Goal: Check status: Check status

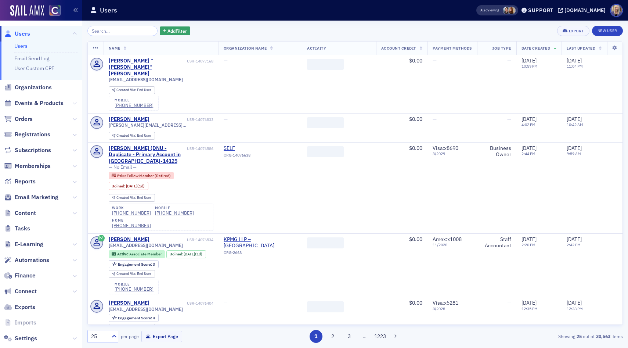
click at [72, 104] on icon at bounding box center [74, 103] width 4 height 4
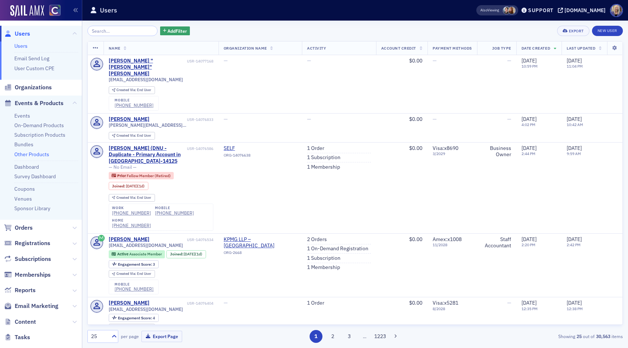
click at [21, 152] on link "Other Products" at bounding box center [31, 154] width 35 height 7
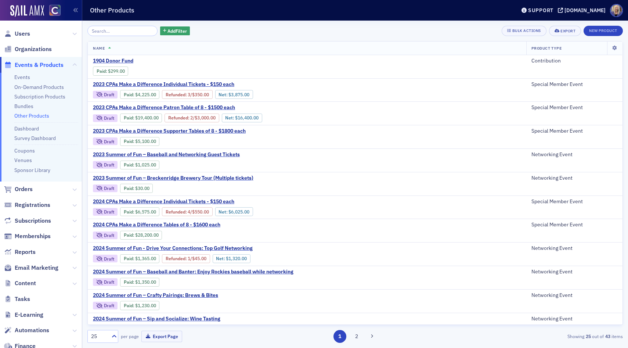
click at [121, 32] on input "search" at bounding box center [122, 31] width 70 height 10
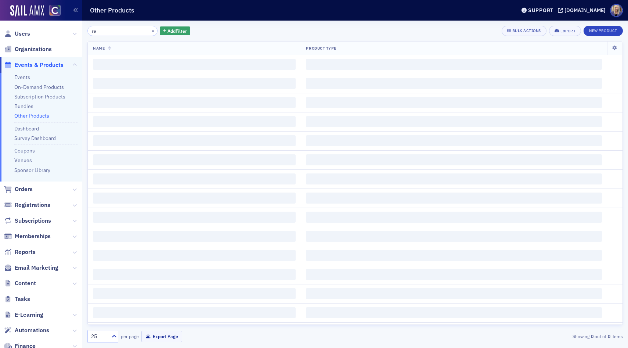
type input "r"
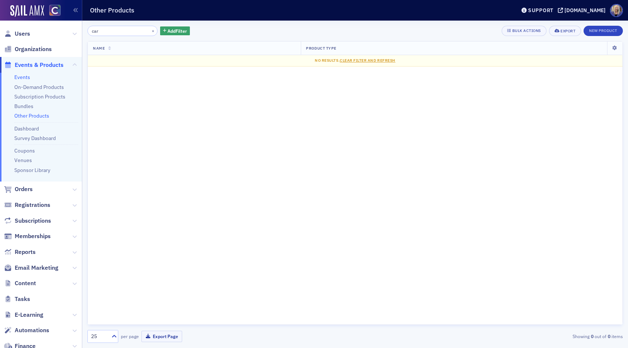
type input "car"
click at [22, 79] on link "Events" at bounding box center [22, 77] width 16 height 7
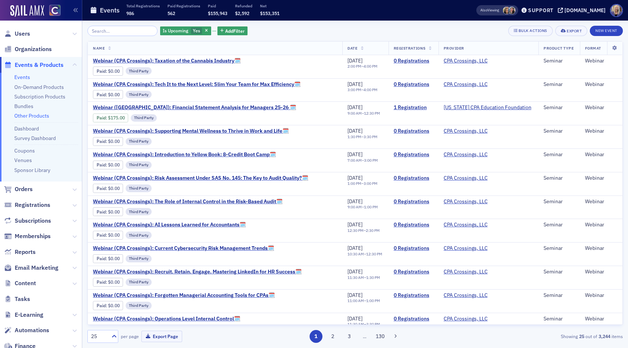
click at [33, 115] on link "Other Products" at bounding box center [31, 115] width 35 height 7
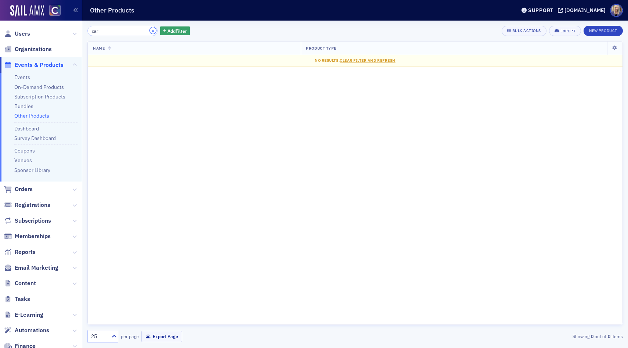
click at [150, 31] on button "×" at bounding box center [153, 30] width 7 height 7
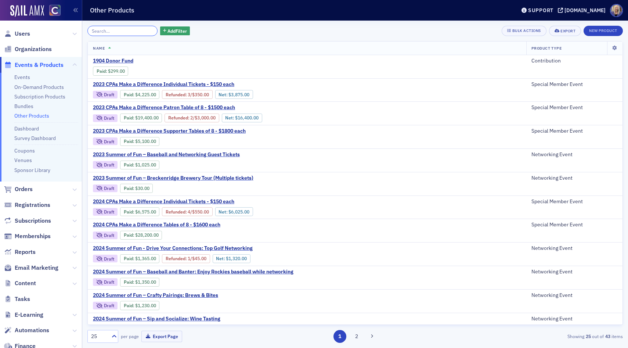
click at [126, 30] on input "search" at bounding box center [122, 31] width 70 height 10
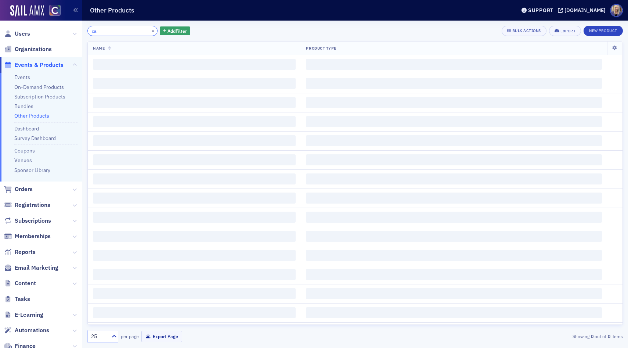
type input "c"
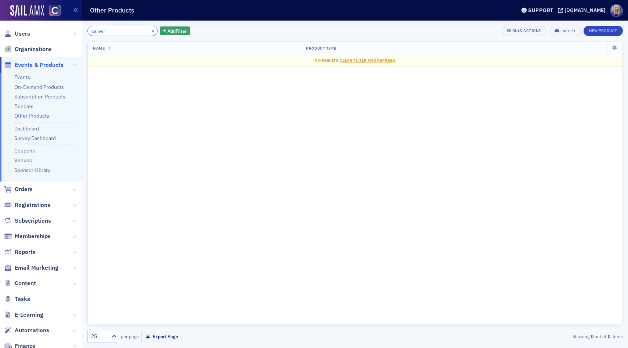
type input "career"
click at [150, 30] on button "×" at bounding box center [153, 30] width 7 height 7
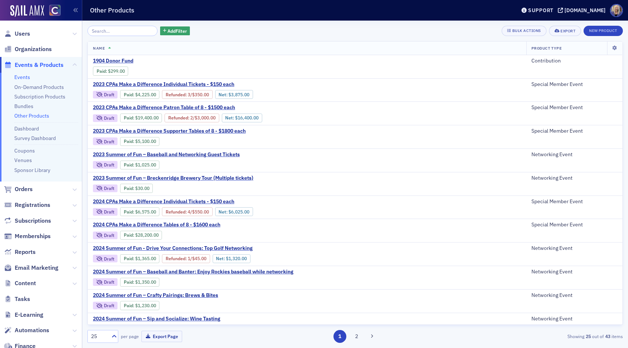
click at [19, 77] on link "Events" at bounding box center [22, 77] width 16 height 7
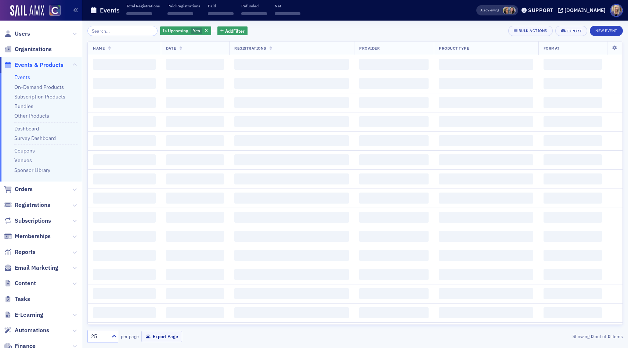
click at [114, 33] on input "search" at bounding box center [122, 31] width 70 height 10
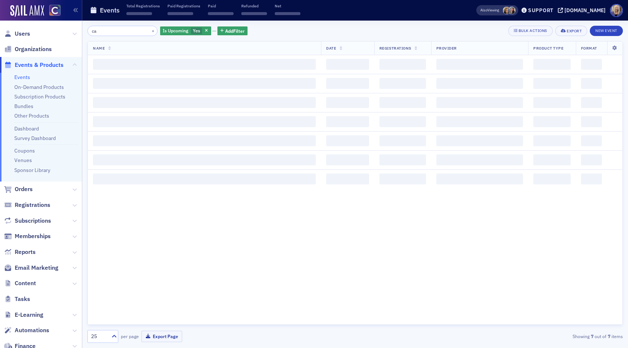
type input "c"
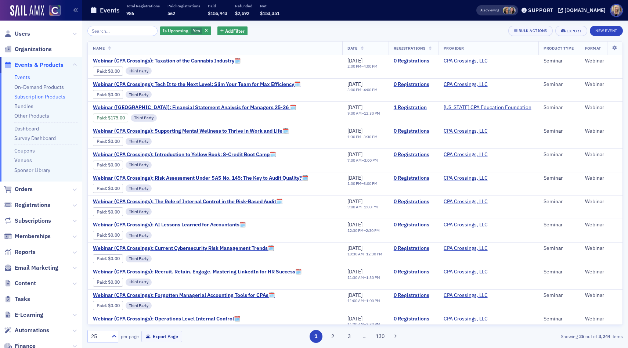
click at [48, 95] on link "Subscription Products" at bounding box center [39, 96] width 51 height 7
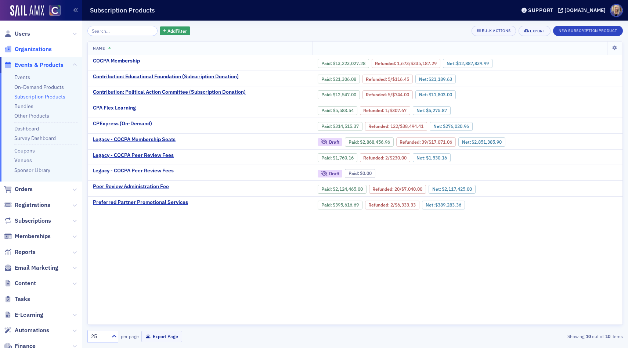
click at [33, 48] on span "Organizations" at bounding box center [33, 49] width 37 height 8
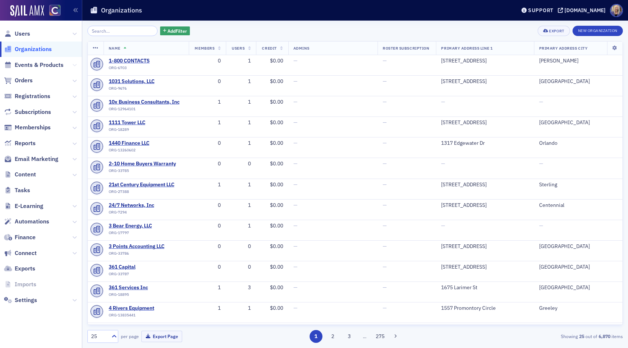
click at [73, 65] on icon at bounding box center [74, 65] width 4 height 4
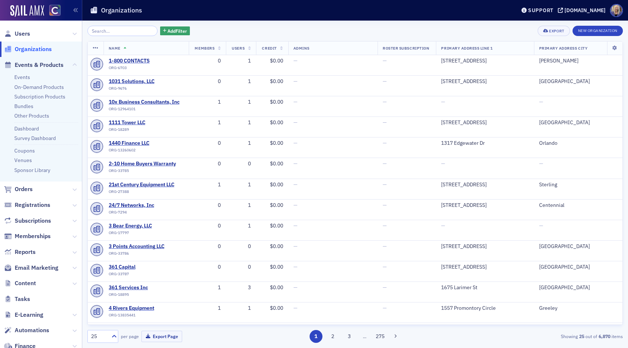
click at [72, 189] on span "Orders" at bounding box center [41, 189] width 82 height 16
click at [76, 189] on icon at bounding box center [74, 189] width 4 height 4
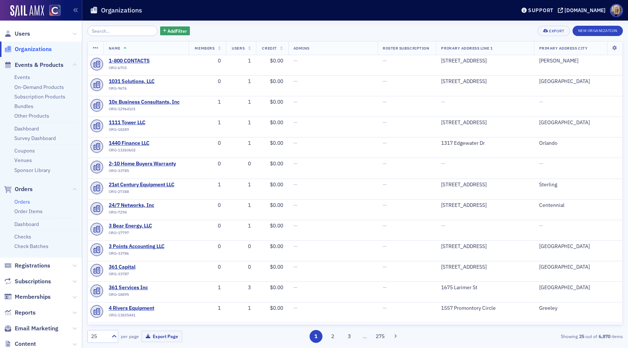
click at [27, 201] on link "Orders" at bounding box center [22, 201] width 16 height 7
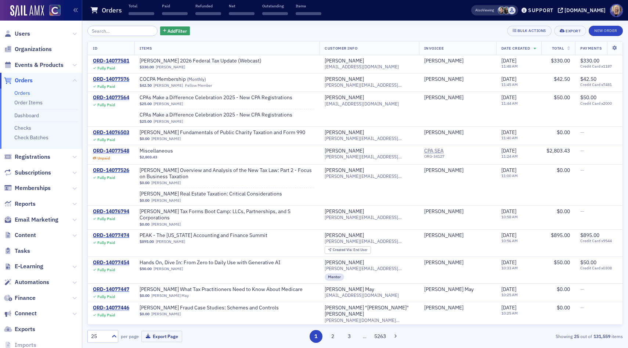
click at [125, 31] on input "search" at bounding box center [122, 31] width 70 height 10
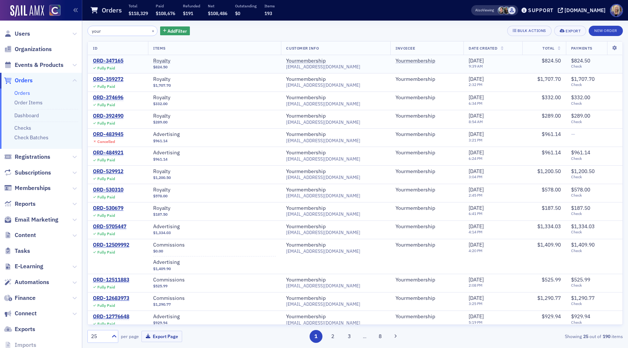
type input "your"
click at [108, 61] on div "ORD-347165" at bounding box center [108, 61] width 30 height 7
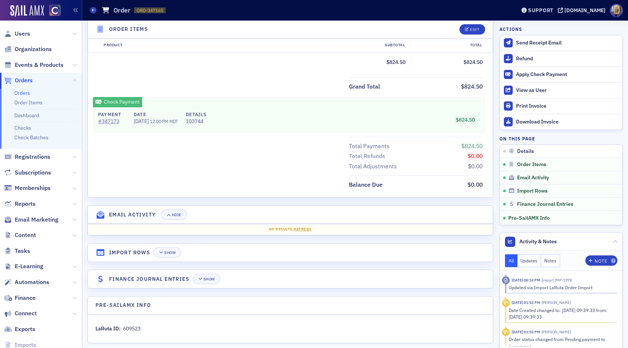
scroll to position [276, 0]
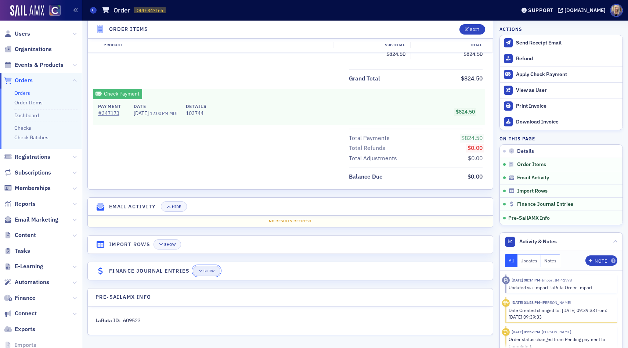
click at [203, 272] on span "Show" at bounding box center [206, 271] width 17 height 4
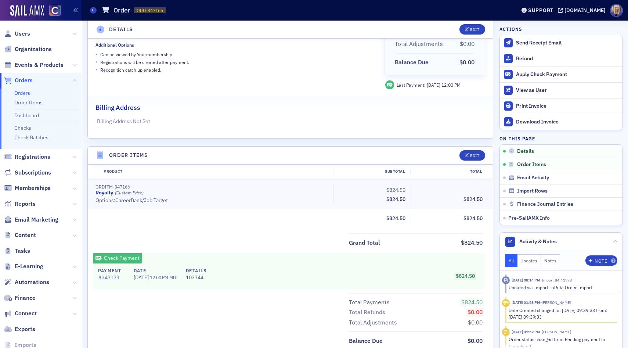
scroll to position [0, 0]
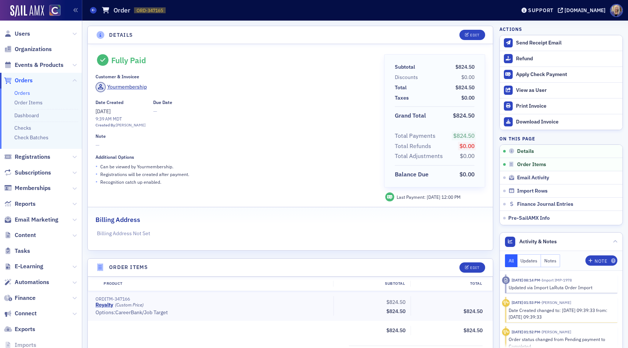
click at [26, 92] on link "Orders" at bounding box center [22, 93] width 16 height 7
